Goal: Task Accomplishment & Management: Manage account settings

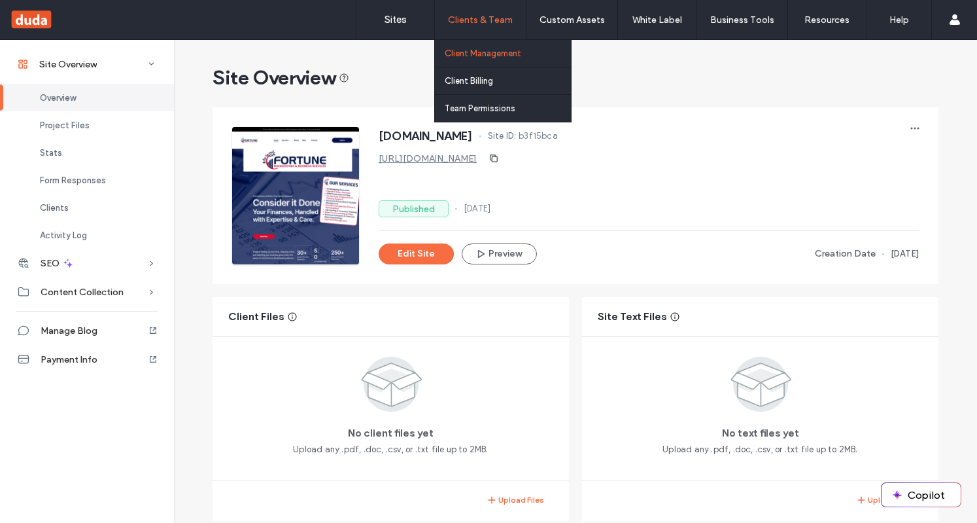
click at [470, 50] on label "Client Management" at bounding box center [483, 53] width 77 height 10
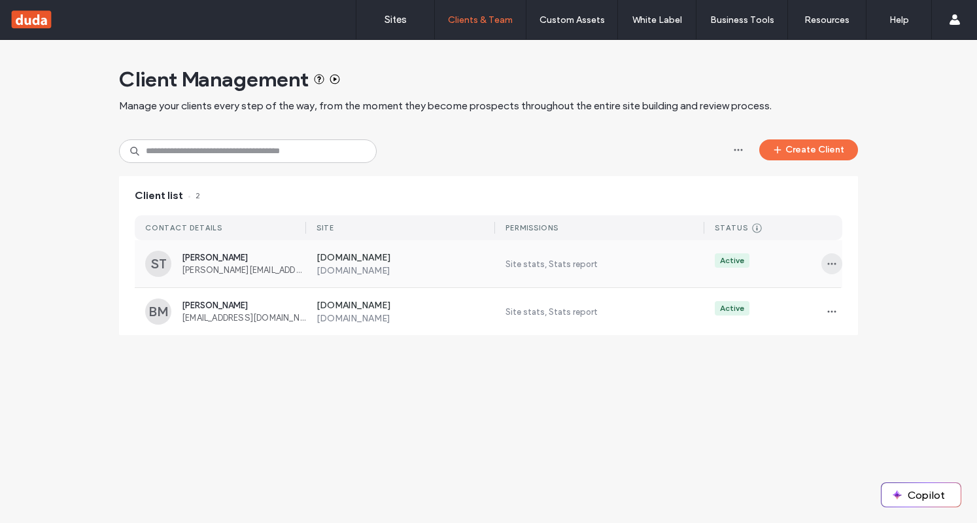
click at [841, 262] on span "button" at bounding box center [832, 263] width 21 height 21
click at [876, 294] on span "Sites & Permissions" at bounding box center [887, 297] width 77 height 13
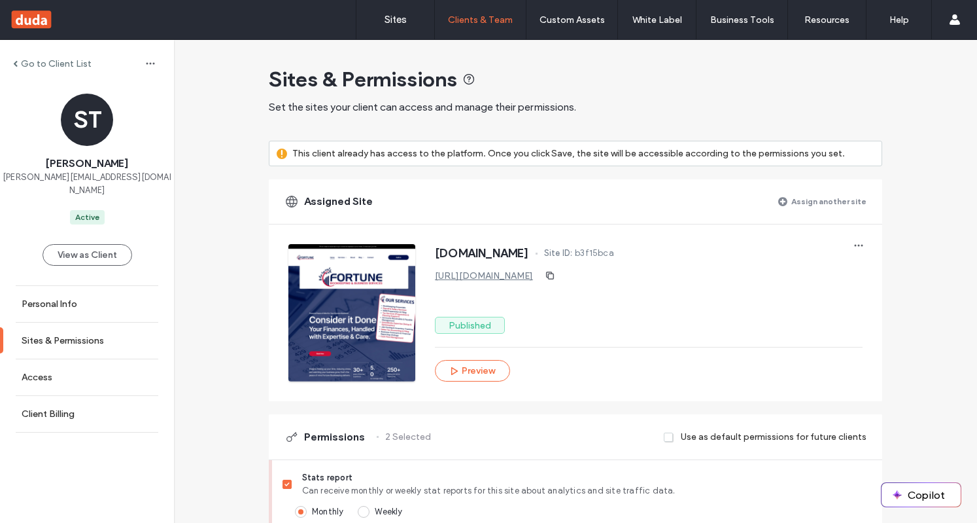
scroll to position [196, 0]
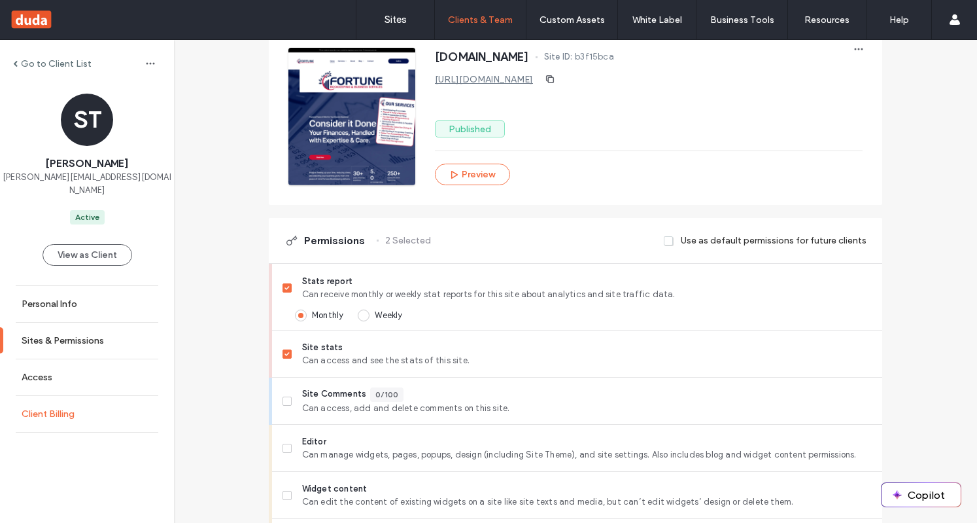
click at [62, 408] on label "Client Billing" at bounding box center [48, 413] width 53 height 11
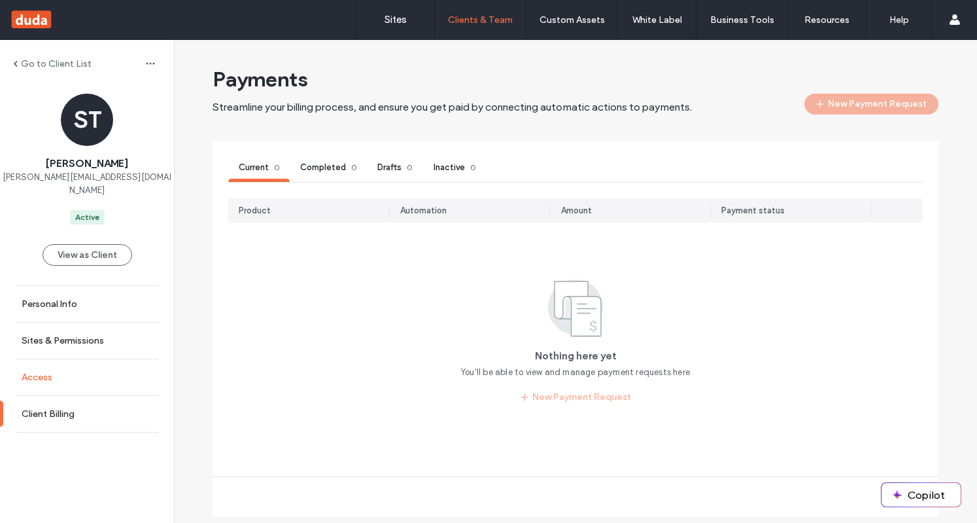
click at [47, 370] on link "Access" at bounding box center [87, 377] width 174 height 36
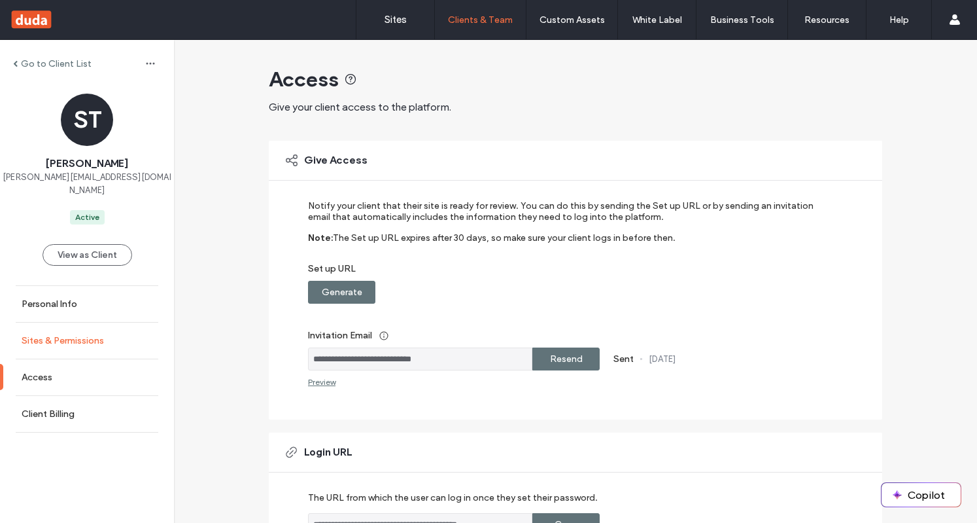
click at [59, 335] on label "Sites & Permissions" at bounding box center [63, 340] width 82 height 11
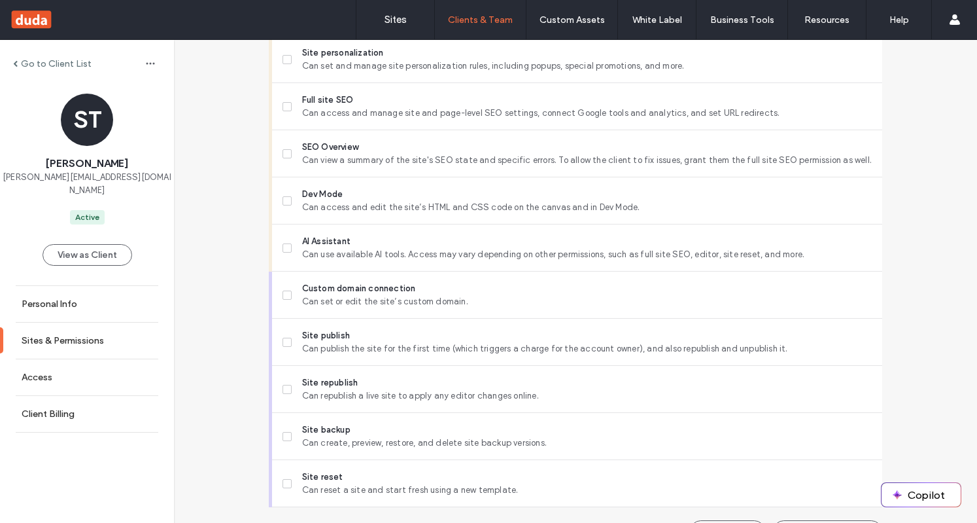
scroll to position [1086, 0]
